Goal: Task Accomplishment & Management: Manage account settings

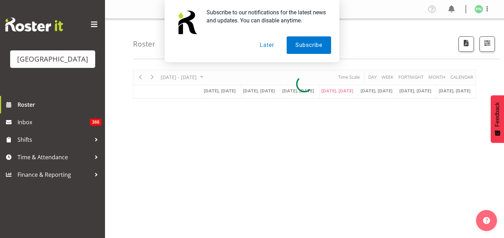
click at [262, 46] on button "Later" at bounding box center [266, 44] width 31 height 17
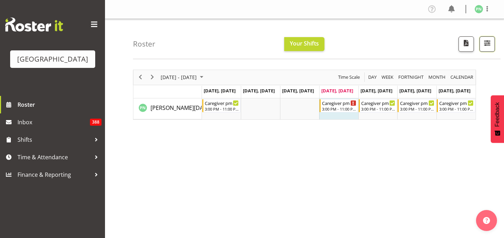
click at [485, 48] on span "button" at bounding box center [486, 42] width 9 height 9
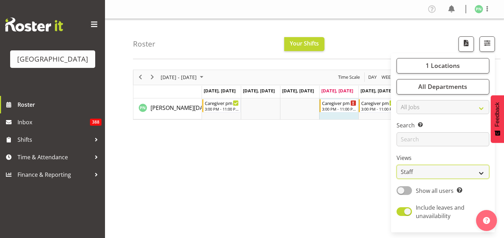
click at [472, 179] on select "Staff Role Shift - Horizontal Shift - Vertical Staff - Location" at bounding box center [442, 172] width 93 height 14
select select "shiftH"
click at [396, 179] on select "Staff Role Shift - Horizontal Shift - Vertical Staff - Location" at bounding box center [442, 172] width 93 height 14
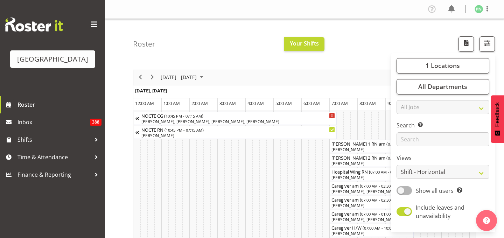
click at [384, 45] on div "Roster Your Shifts 1 Locations [GEOGRAPHIC_DATA] Kitchen [GEOGRAPHIC_DATA] Sele…" at bounding box center [316, 39] width 367 height 40
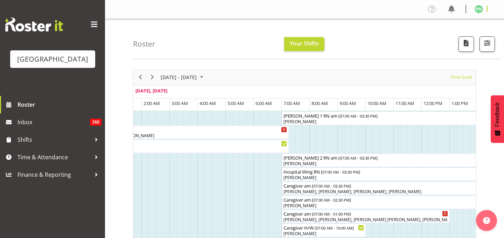
click at [484, 10] on span at bounding box center [487, 9] width 8 height 8
click at [442, 43] on link "Log Out" at bounding box center [457, 36] width 67 height 13
